Goal: Information Seeking & Learning: Learn about a topic

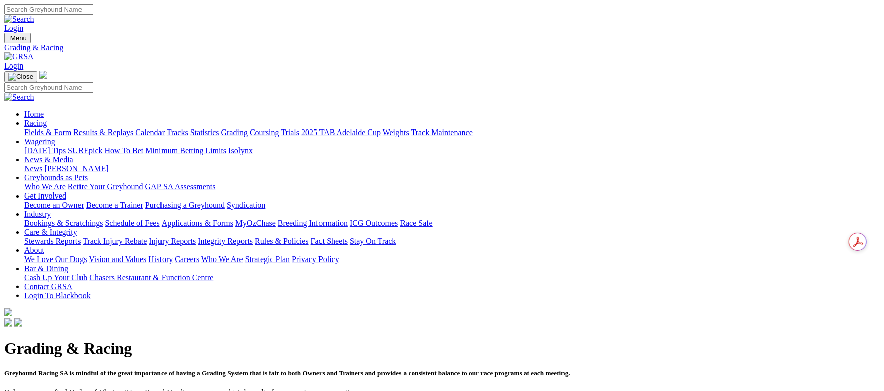
click at [165, 128] on link "Calendar" at bounding box center [149, 132] width 29 height 9
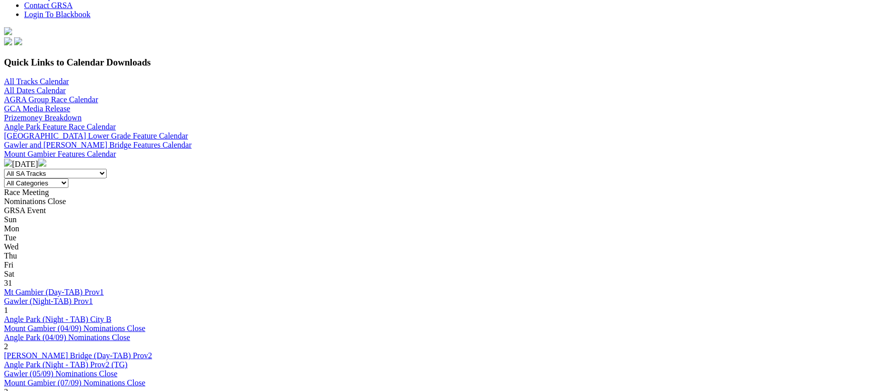
scroll to position [226, 0]
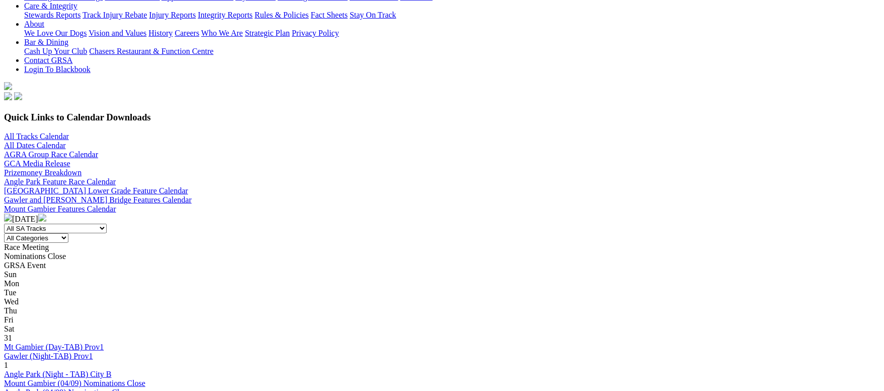
click at [46, 213] on img at bounding box center [42, 217] width 8 height 8
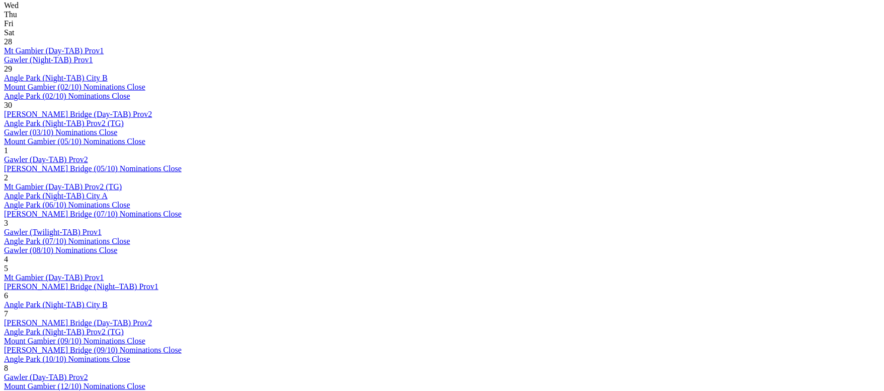
scroll to position [528, 0]
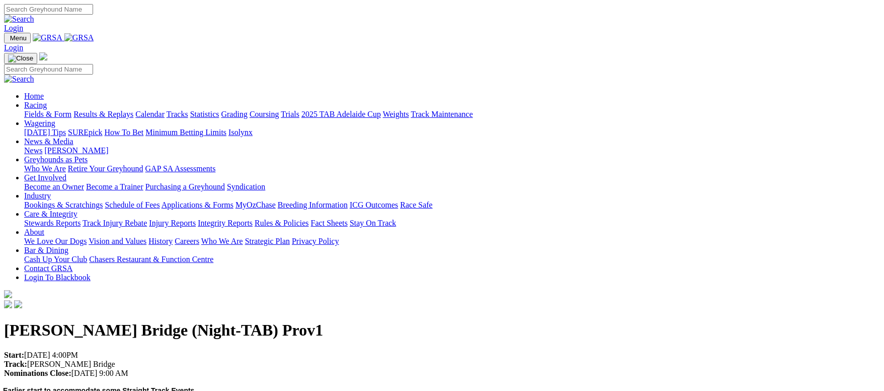
click at [165, 110] on link "Calendar" at bounding box center [149, 114] width 29 height 9
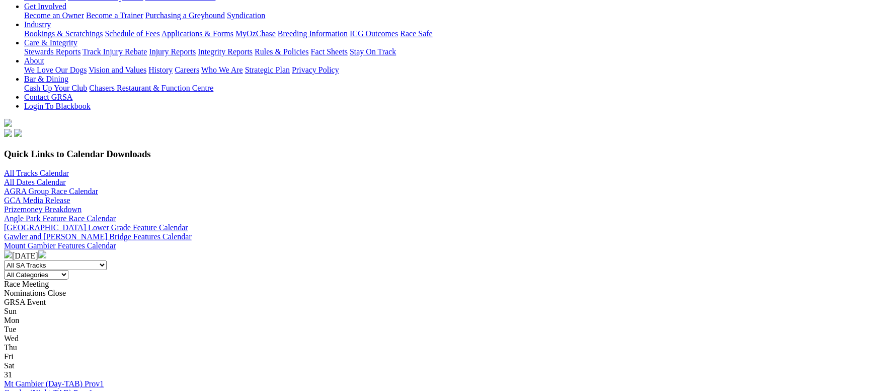
scroll to position [75, 0]
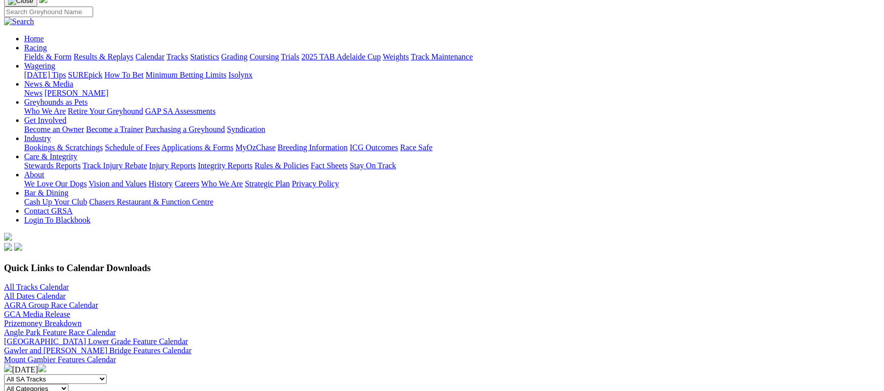
click at [46, 364] on img at bounding box center [42, 368] width 8 height 8
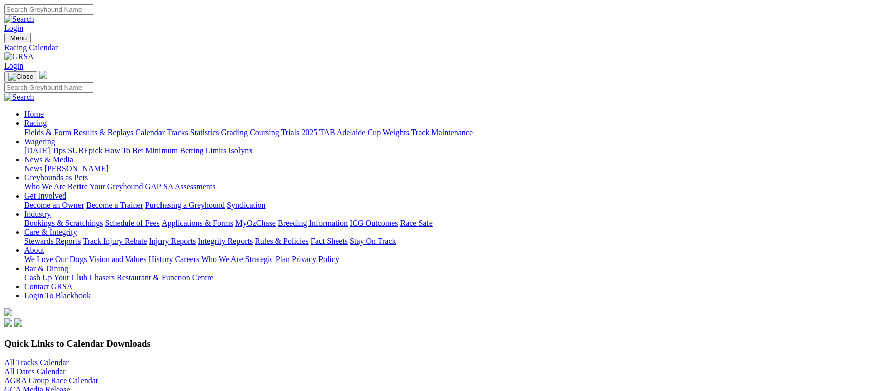
scroll to position [302, 0]
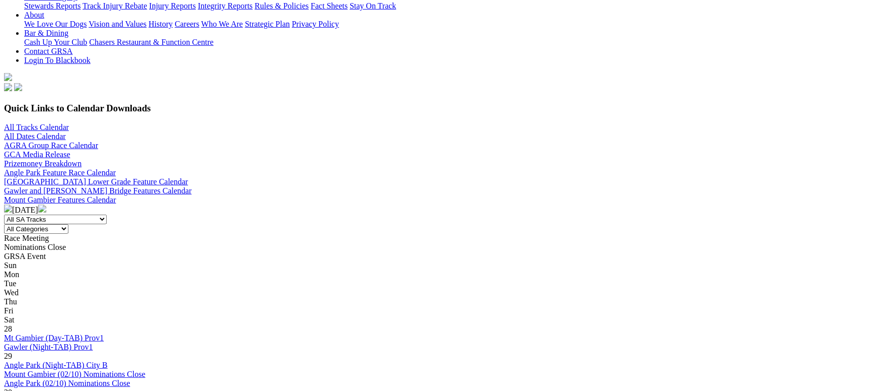
scroll to position [302, 0]
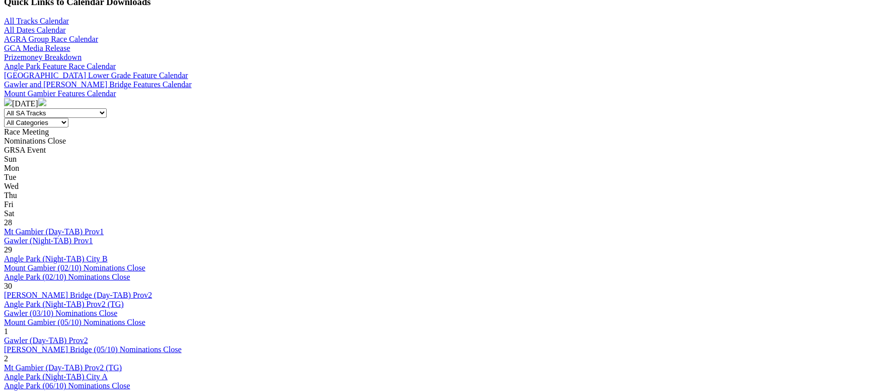
scroll to position [302, 0]
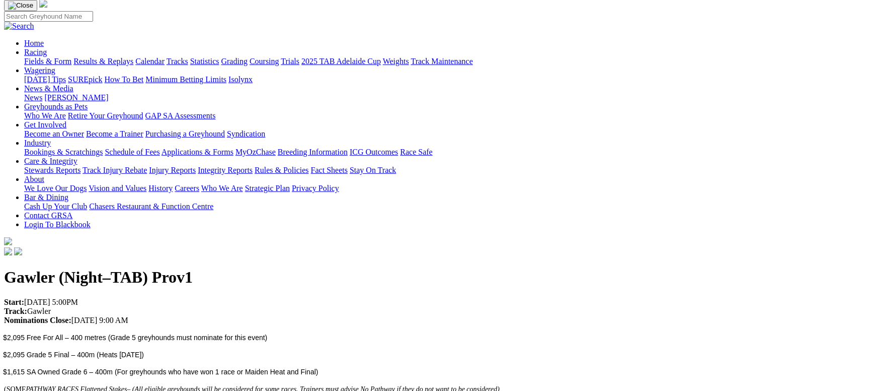
scroll to position [75, 0]
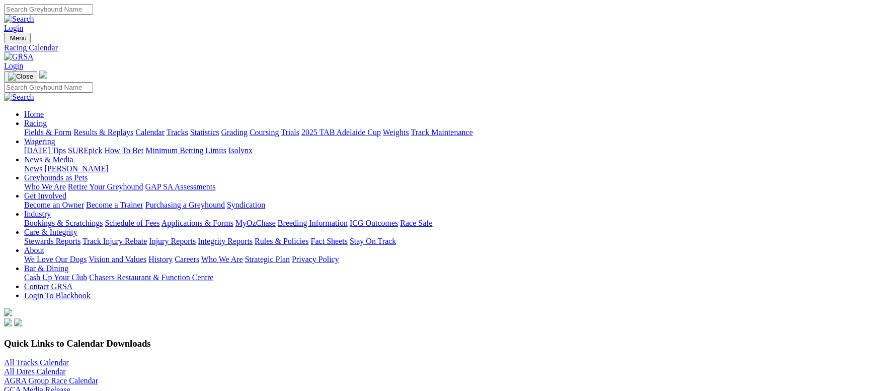
click at [71, 128] on link "Fields & Form" at bounding box center [47, 132] width 47 height 9
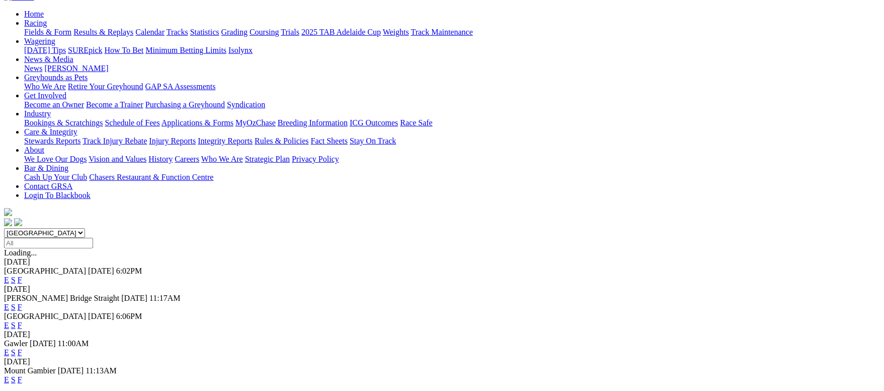
scroll to position [151, 0]
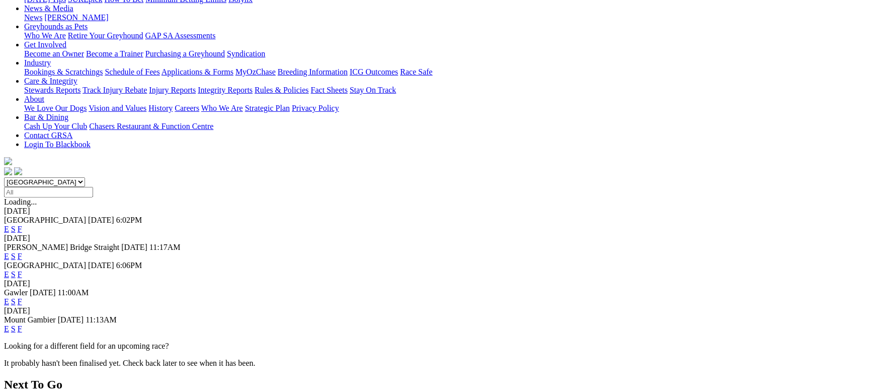
click at [22, 324] on link "F" at bounding box center [20, 328] width 5 height 9
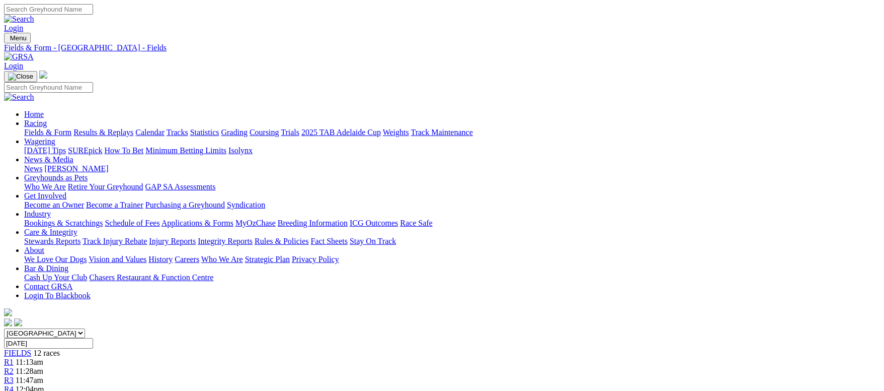
click at [71, 128] on link "Fields & Form" at bounding box center [47, 132] width 47 height 9
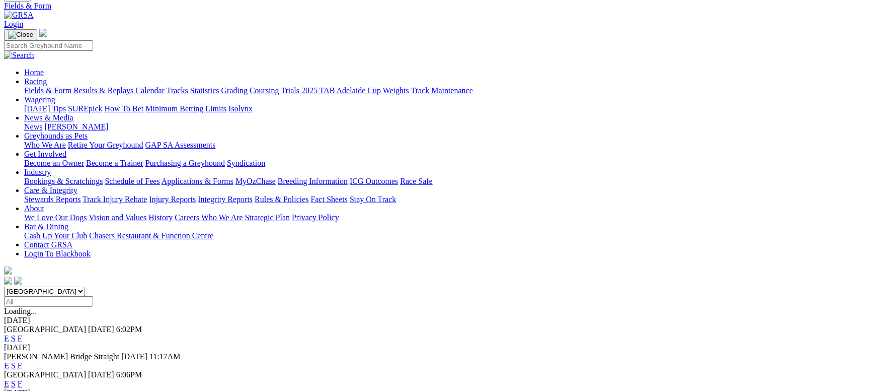
scroll to position [75, 0]
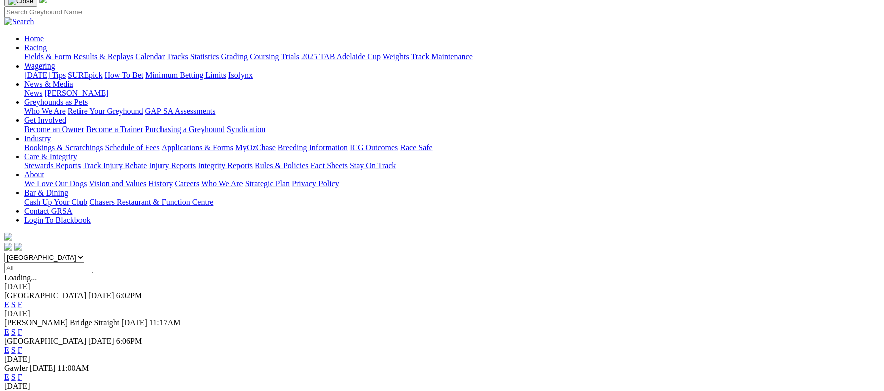
click at [22, 327] on link "F" at bounding box center [20, 331] width 5 height 9
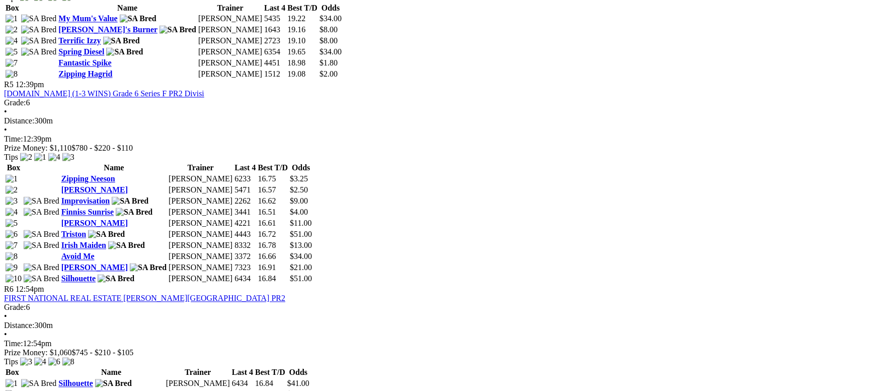
scroll to position [1132, 0]
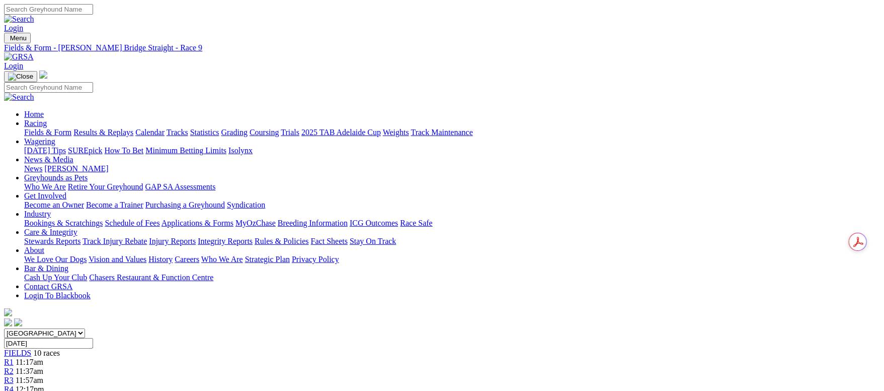
click at [14, 375] on link "R3" at bounding box center [9, 379] width 10 height 9
click at [14, 366] on link "R2" at bounding box center [9, 370] width 10 height 9
click at [71, 128] on link "Fields & Form" at bounding box center [47, 132] width 47 height 9
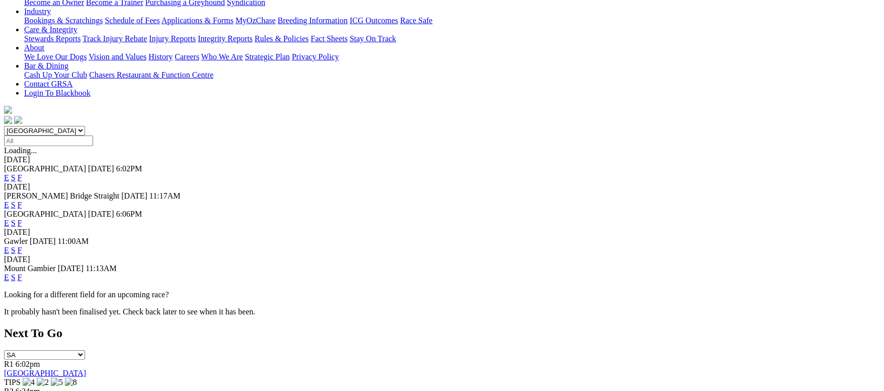
scroll to position [226, 0]
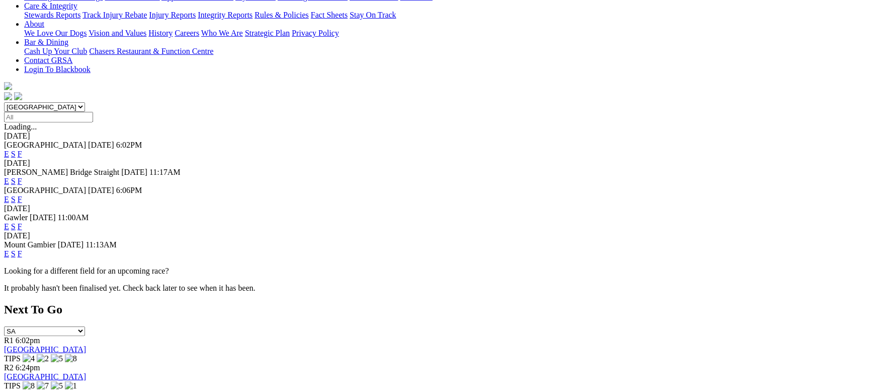
click at [22, 222] on link "F" at bounding box center [20, 226] width 5 height 9
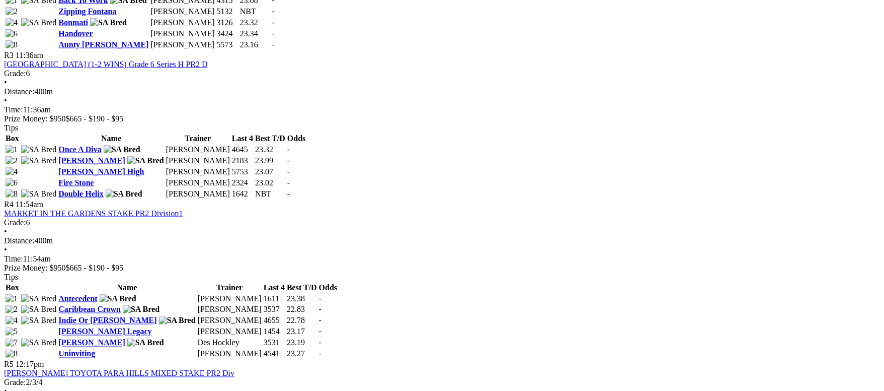
scroll to position [679, 0]
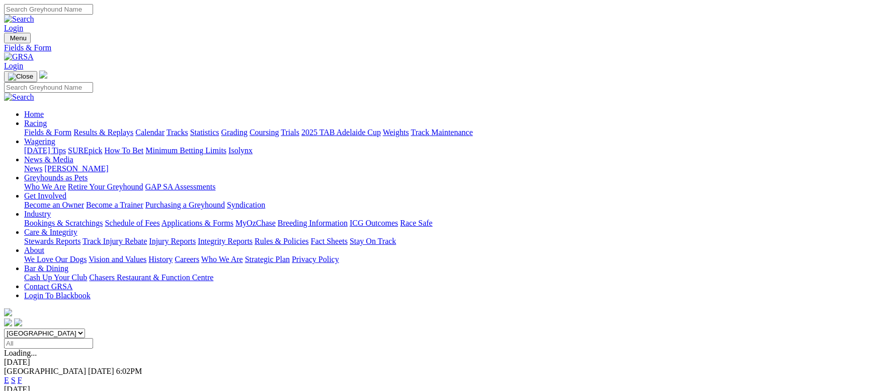
click at [22, 375] on link "F" at bounding box center [20, 379] width 5 height 9
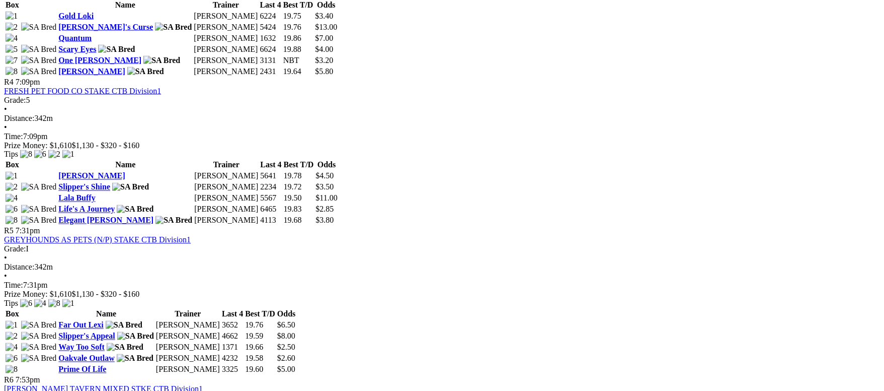
scroll to position [981, 0]
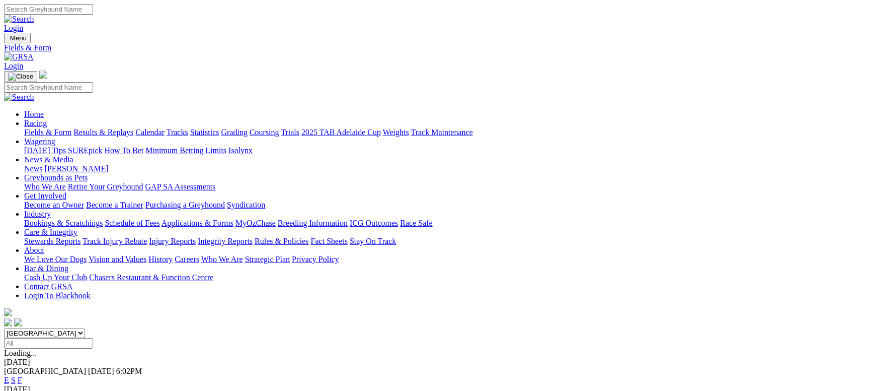
click at [165, 128] on link "Calendar" at bounding box center [149, 132] width 29 height 9
